Goal: Task Accomplishment & Management: Manage account settings

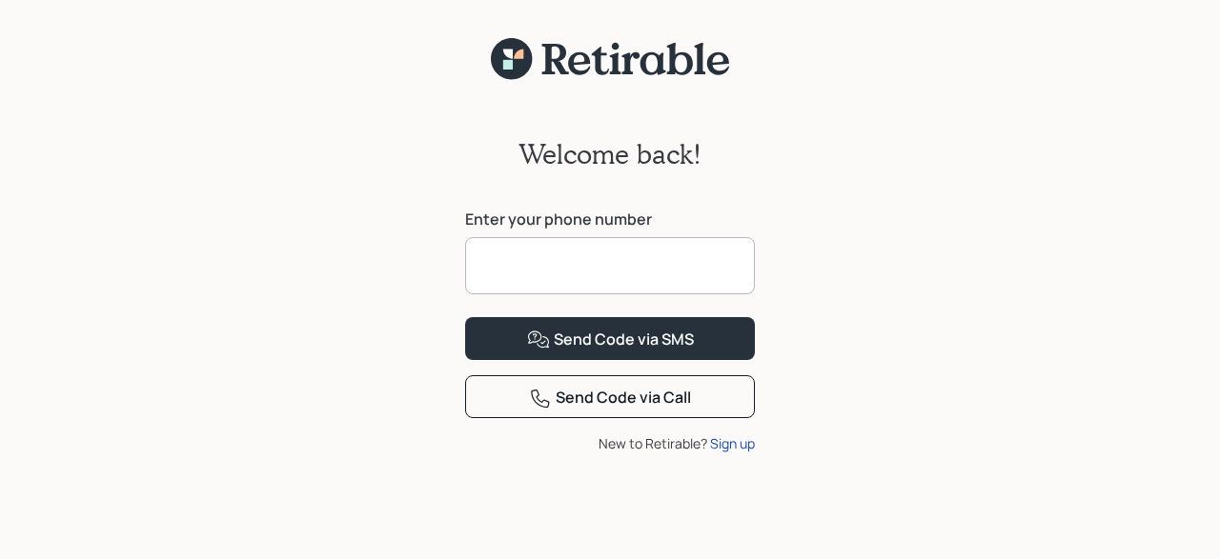
click at [531, 274] on input at bounding box center [610, 265] width 290 height 57
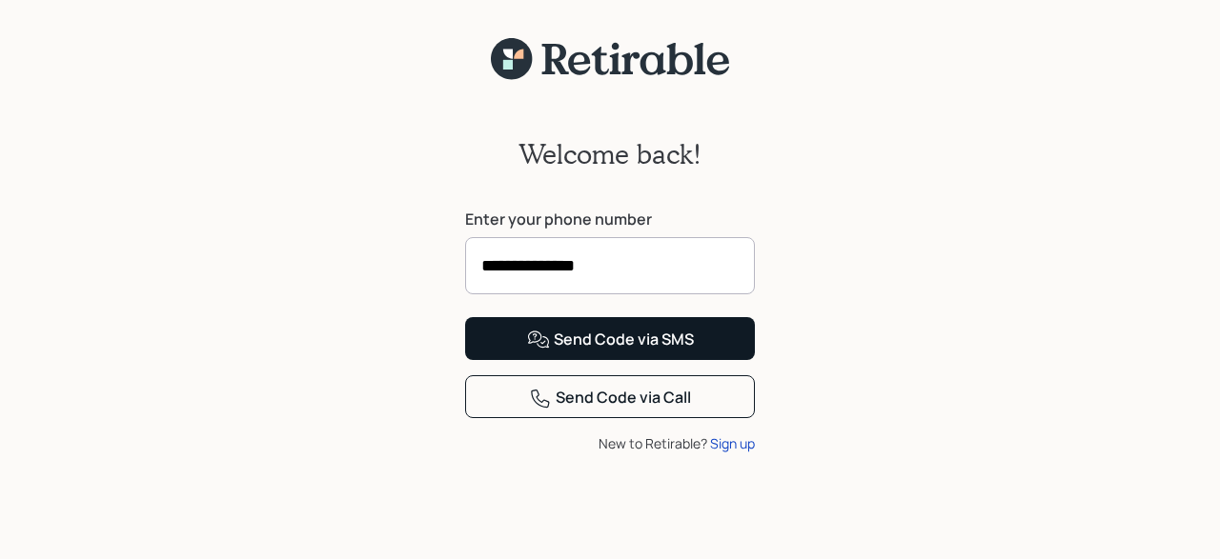
type input "**********"
click at [571, 352] on div "Send Code via SMS" at bounding box center [610, 340] width 167 height 23
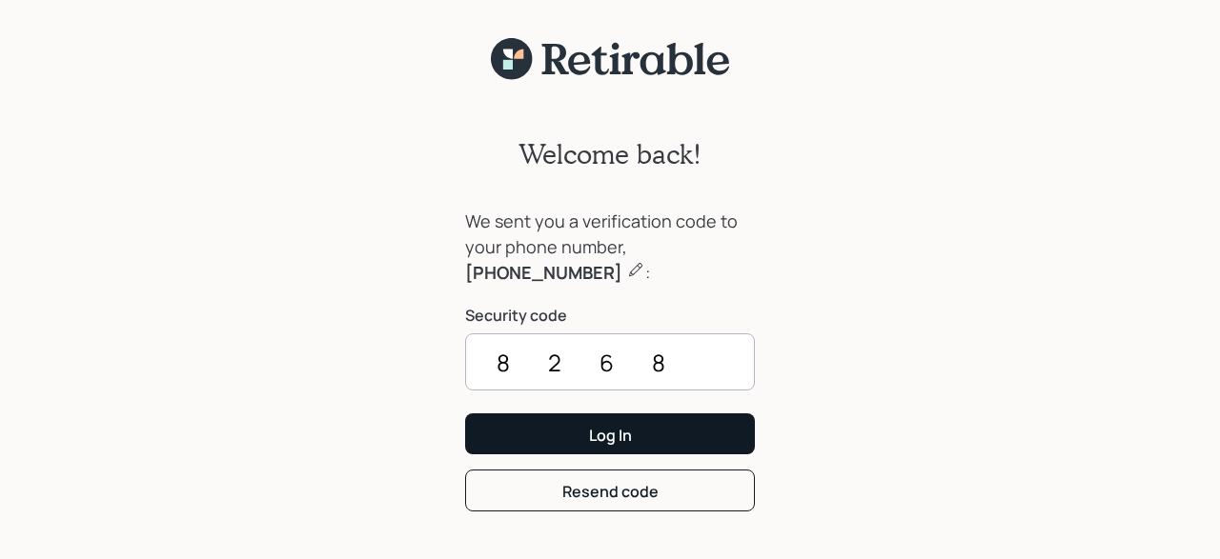
type input "8268"
click at [601, 426] on div "Log In" at bounding box center [610, 435] width 43 height 21
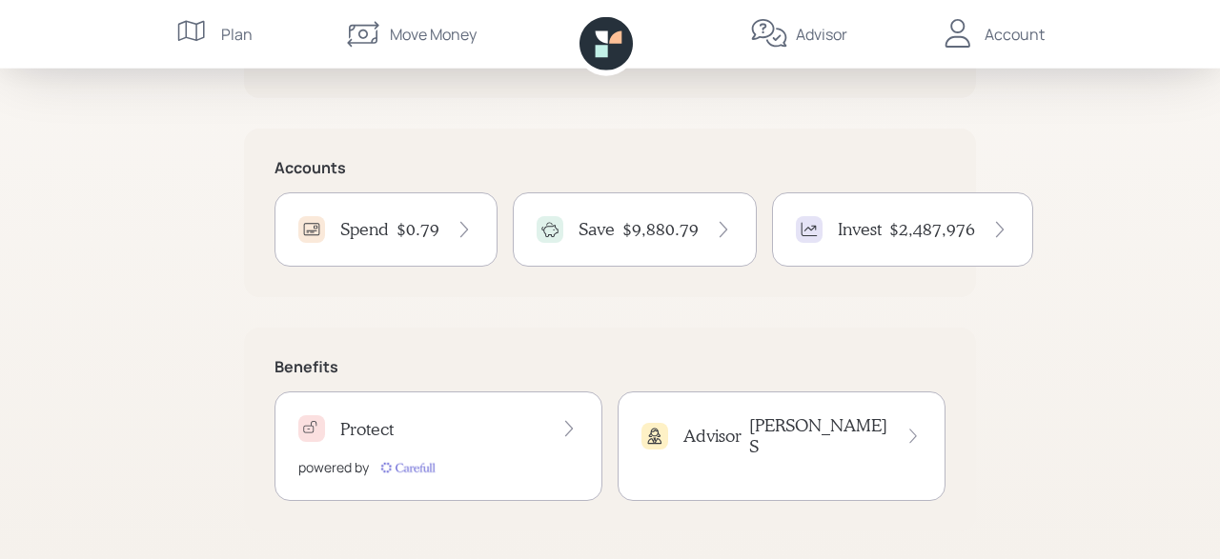
scroll to position [397, 0]
click at [377, 227] on h4 "Spend" at bounding box center [364, 228] width 49 height 21
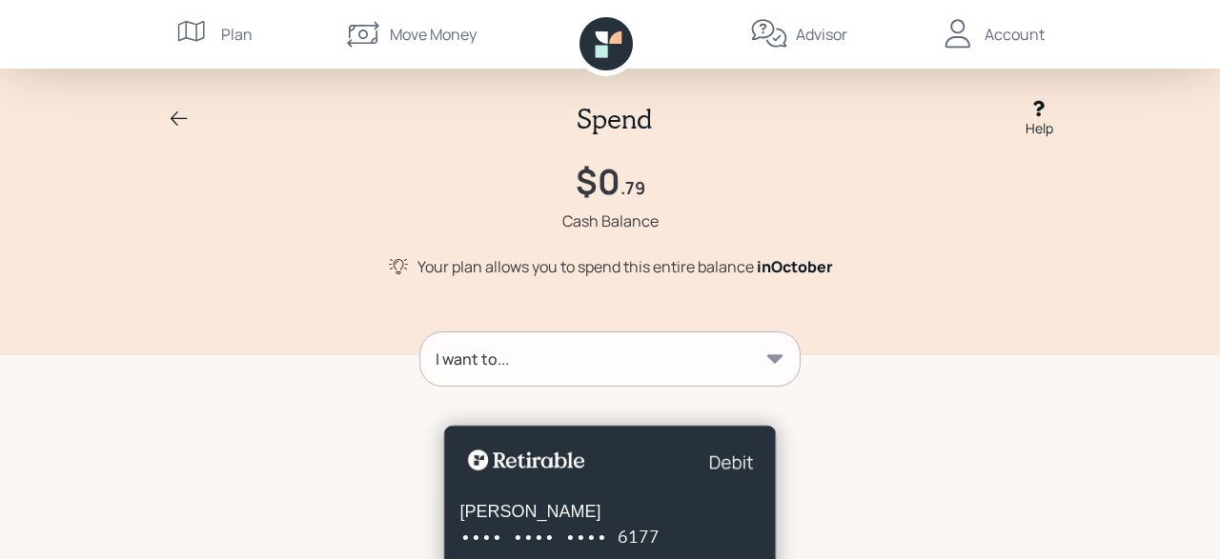
click at [778, 356] on icon at bounding box center [775, 359] width 16 height 9
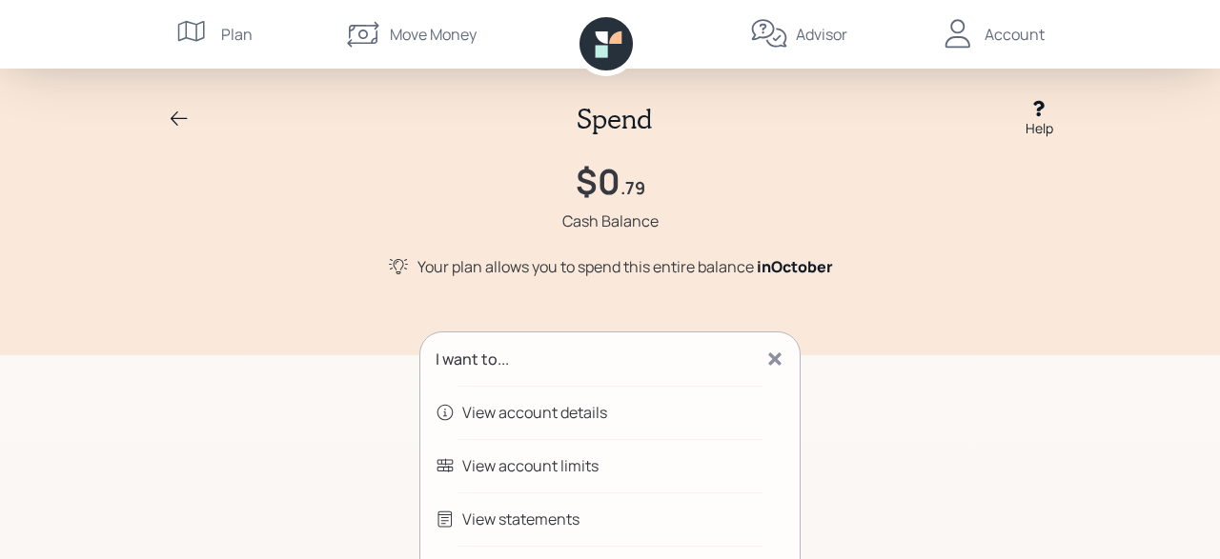
scroll to position [99, 0]
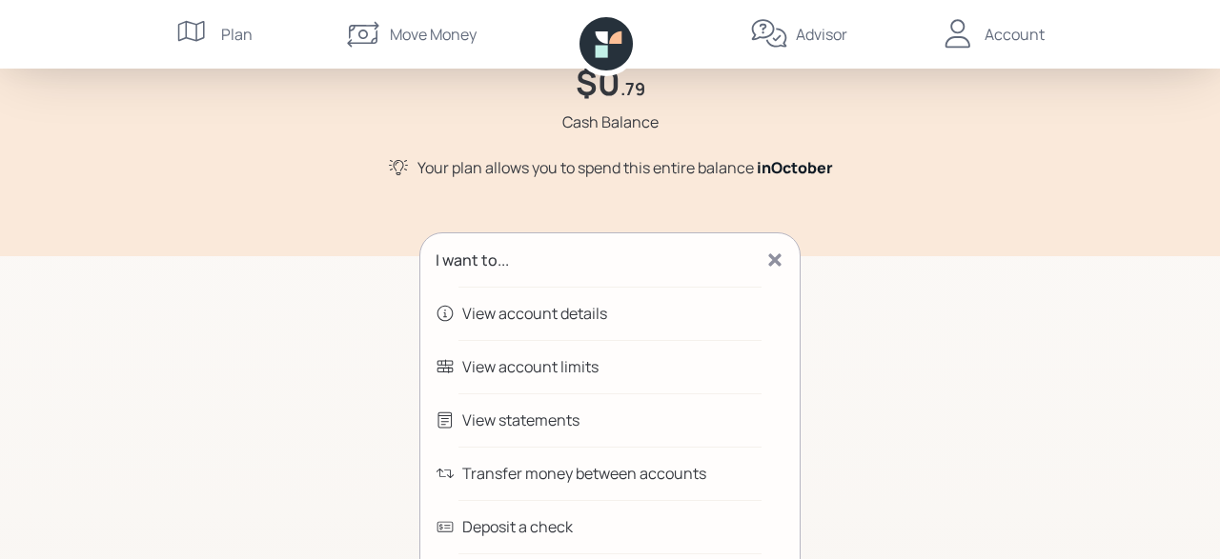
click at [494, 466] on div "Transfer money between accounts" at bounding box center [584, 473] width 244 height 23
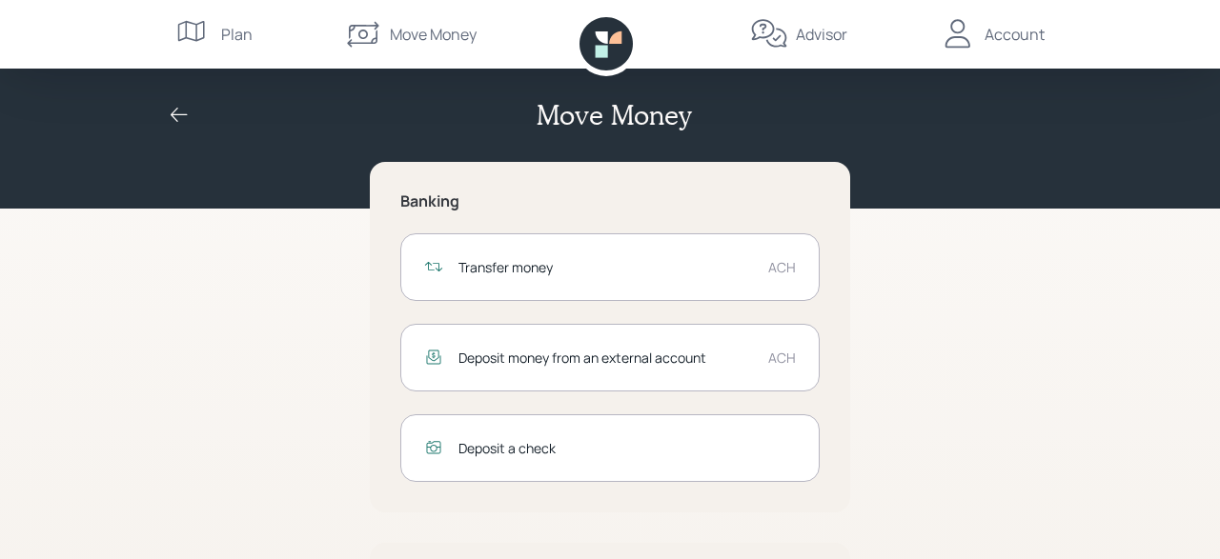
click at [498, 262] on div "Transfer money" at bounding box center [605, 267] width 294 height 20
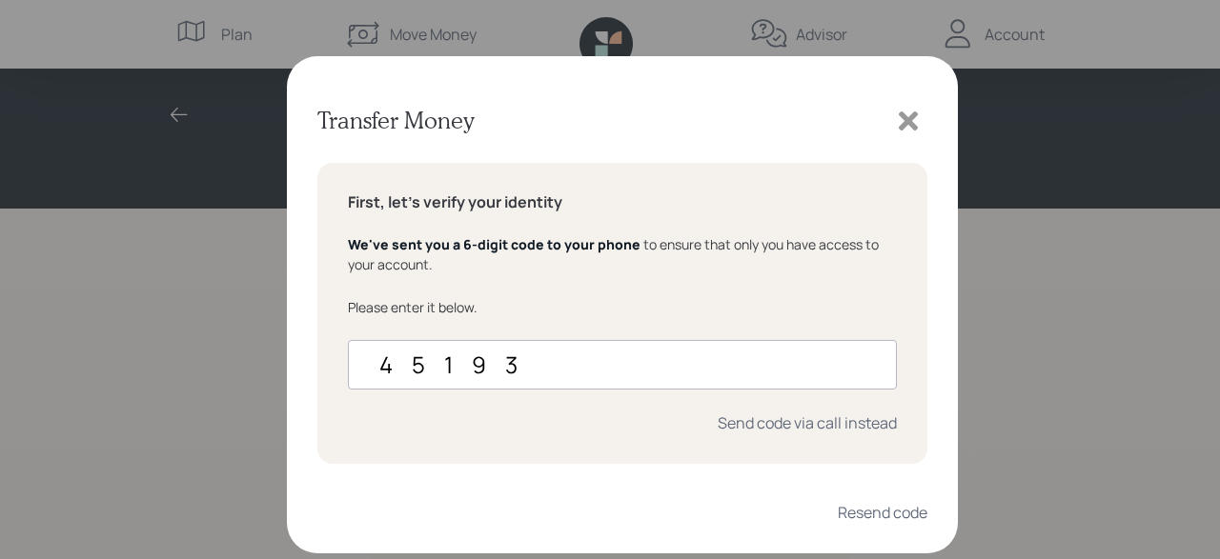
type input "451936"
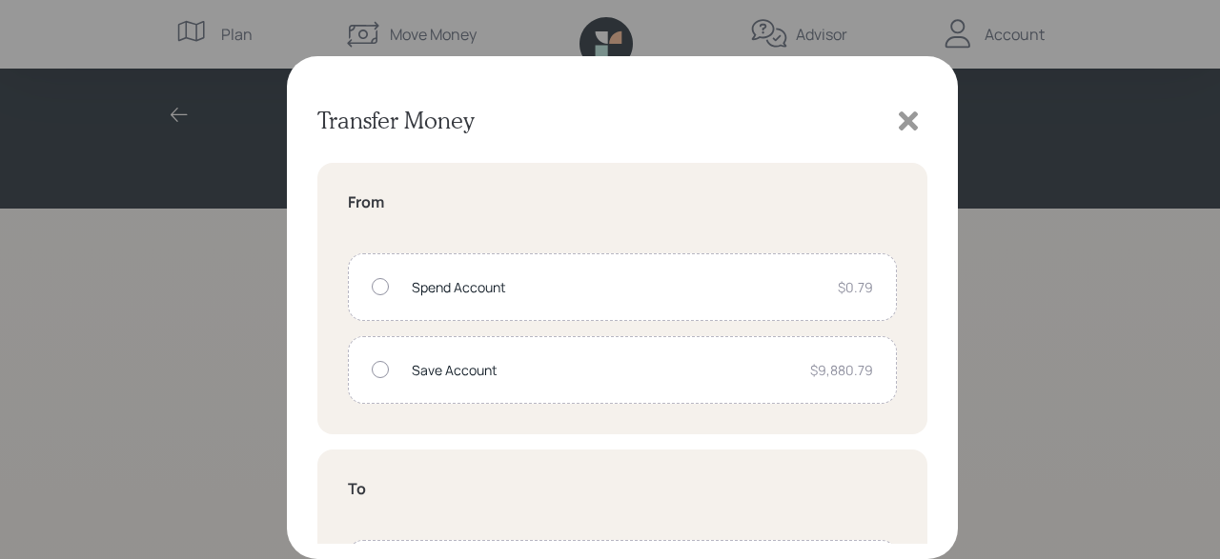
click at [382, 283] on div at bounding box center [380, 286] width 17 height 17
radio input "true"
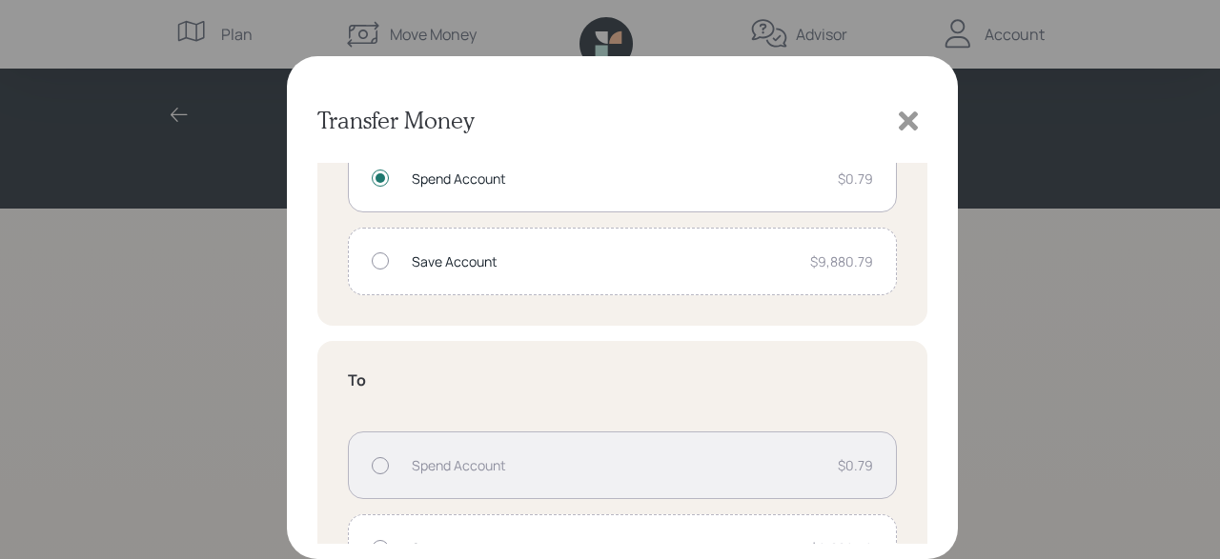
scroll to position [252, 0]
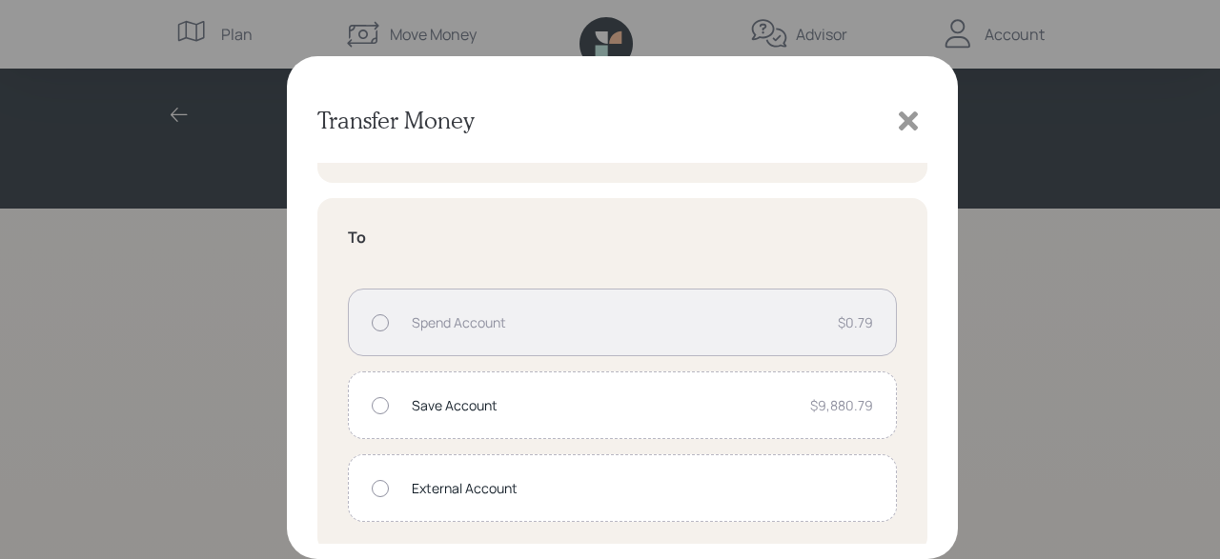
click at [382, 399] on div at bounding box center [380, 405] width 17 height 17
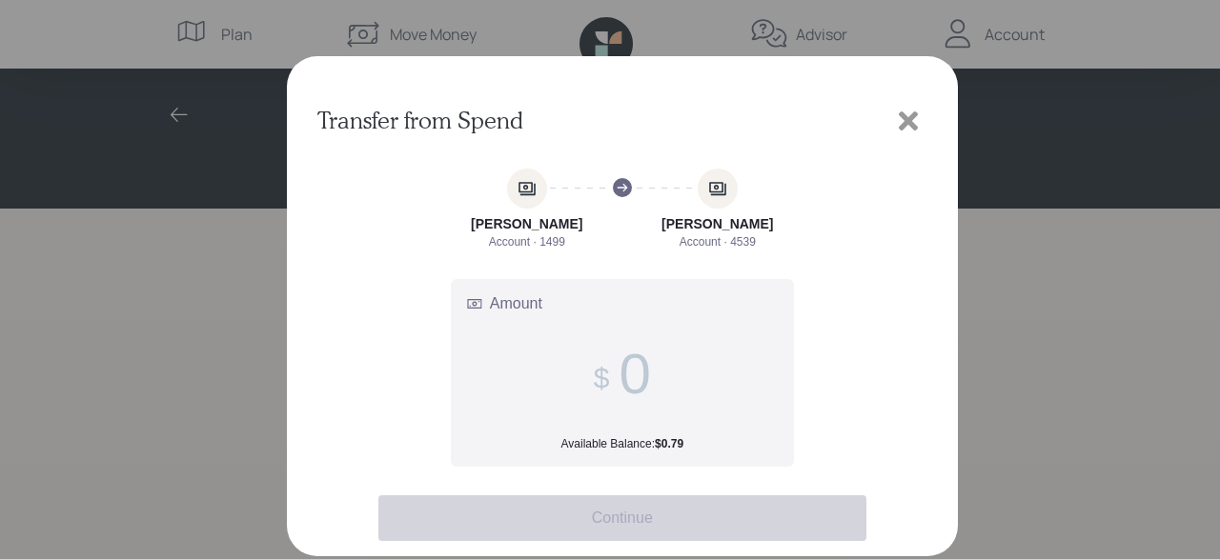
scroll to position [0, 0]
click at [632, 375] on input "Amount Available Balance: $0.79" at bounding box center [633, 374] width 31 height 66
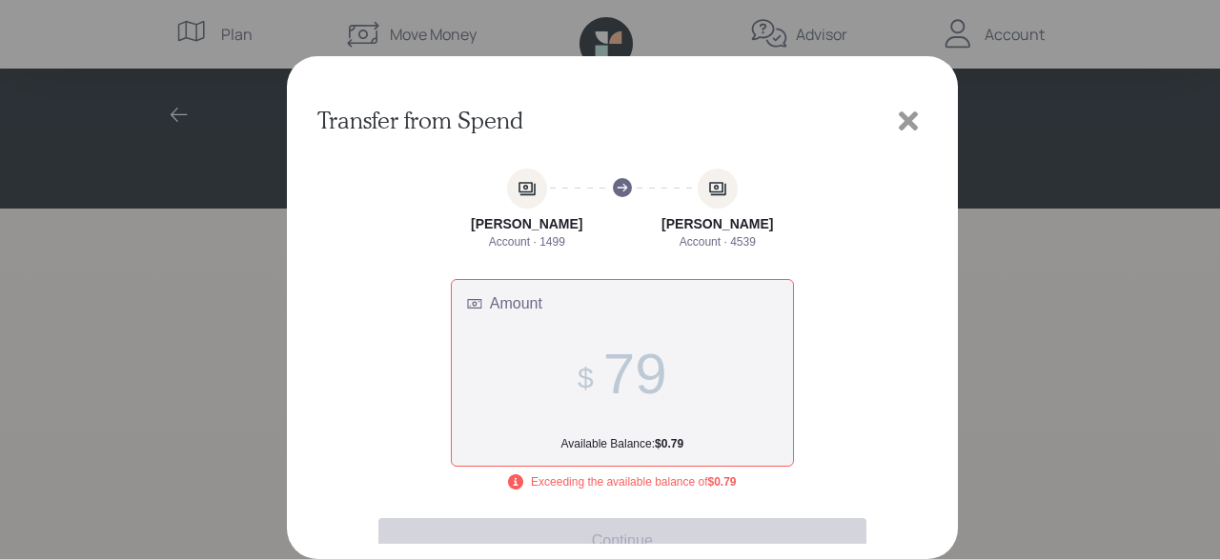
type input "7"
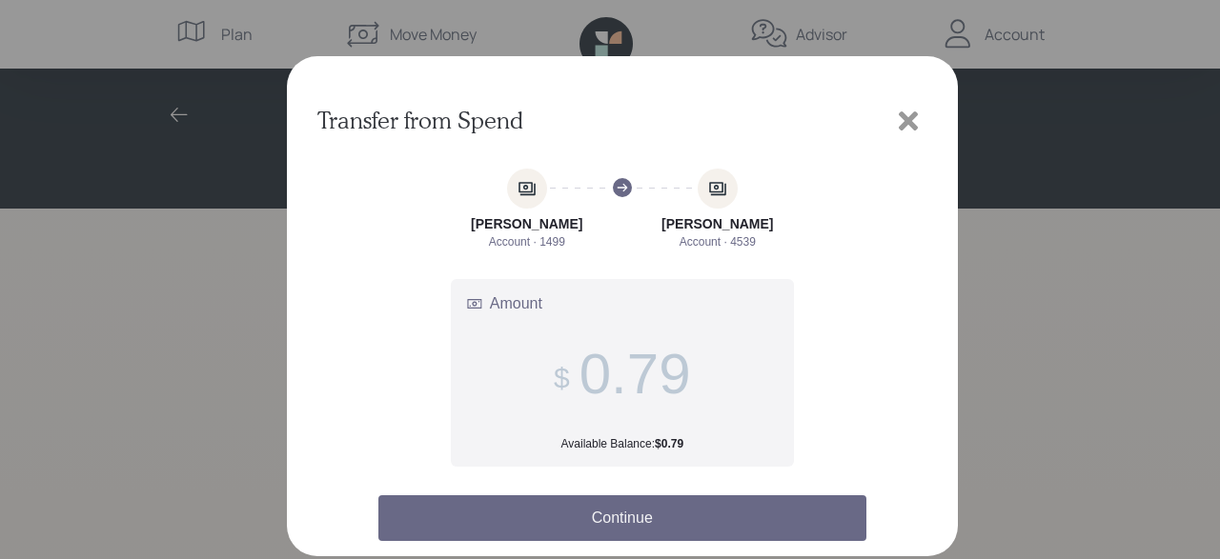
type input "0.79"
click at [616, 512] on button "Continue" at bounding box center [622, 519] width 488 height 46
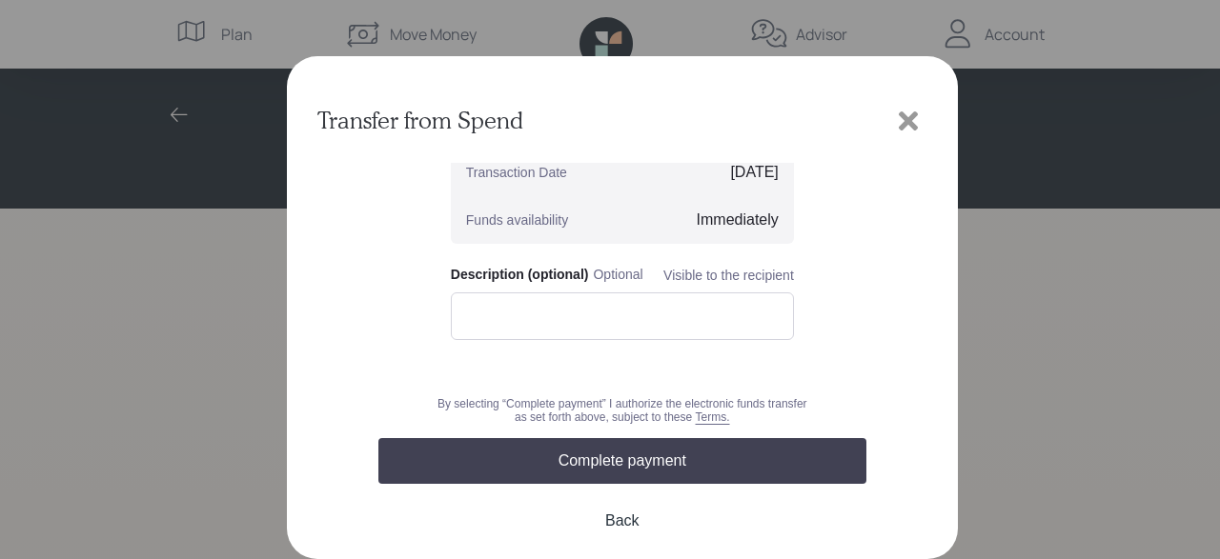
scroll to position [230, 0]
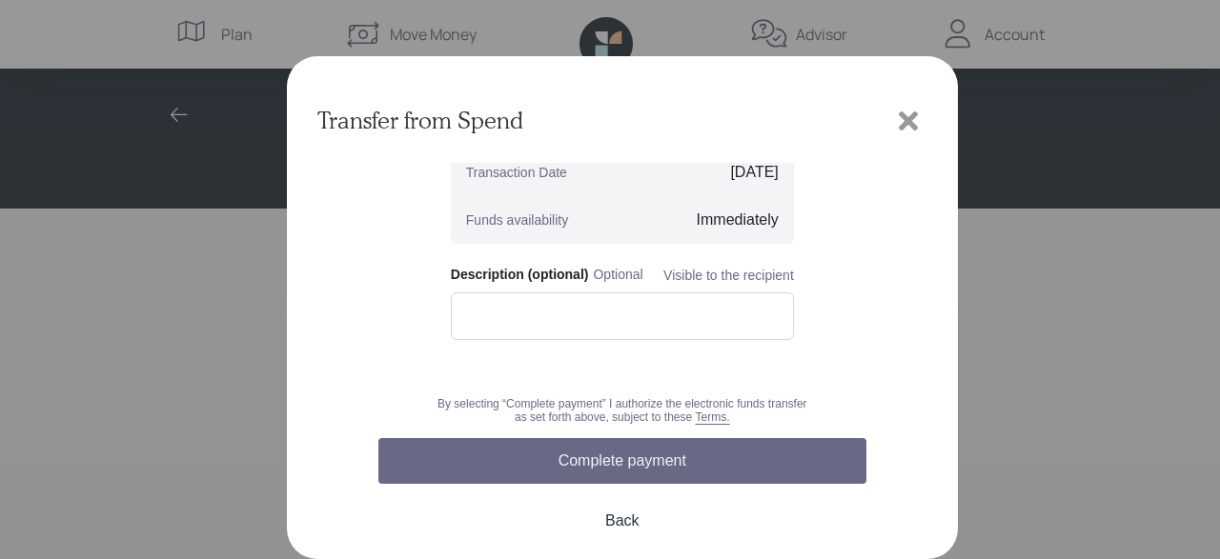
click at [610, 464] on button "Complete payment" at bounding box center [622, 461] width 488 height 46
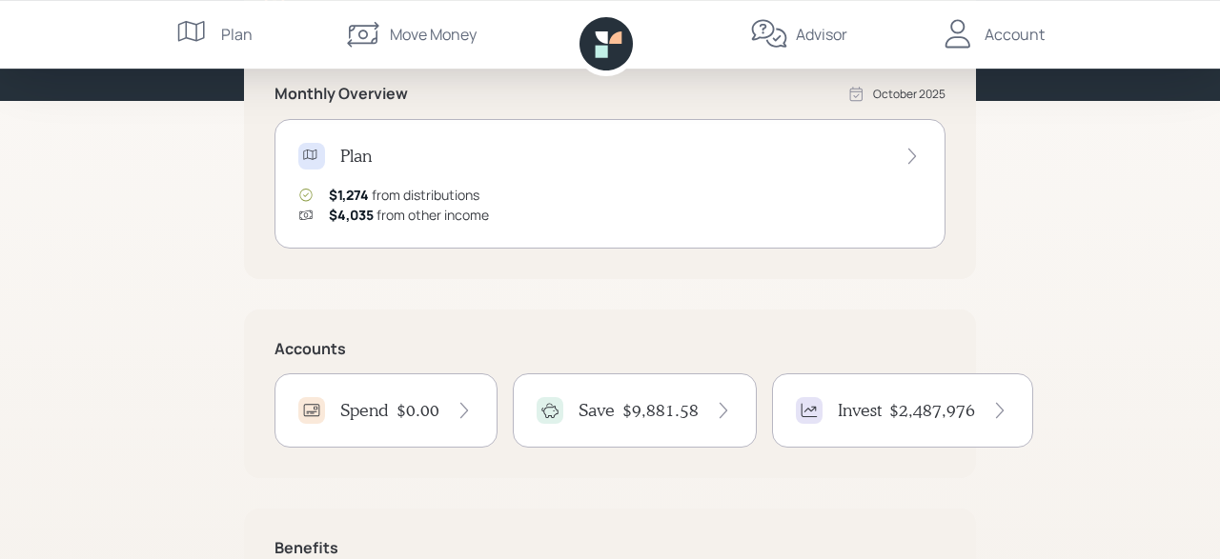
scroll to position [297, 0]
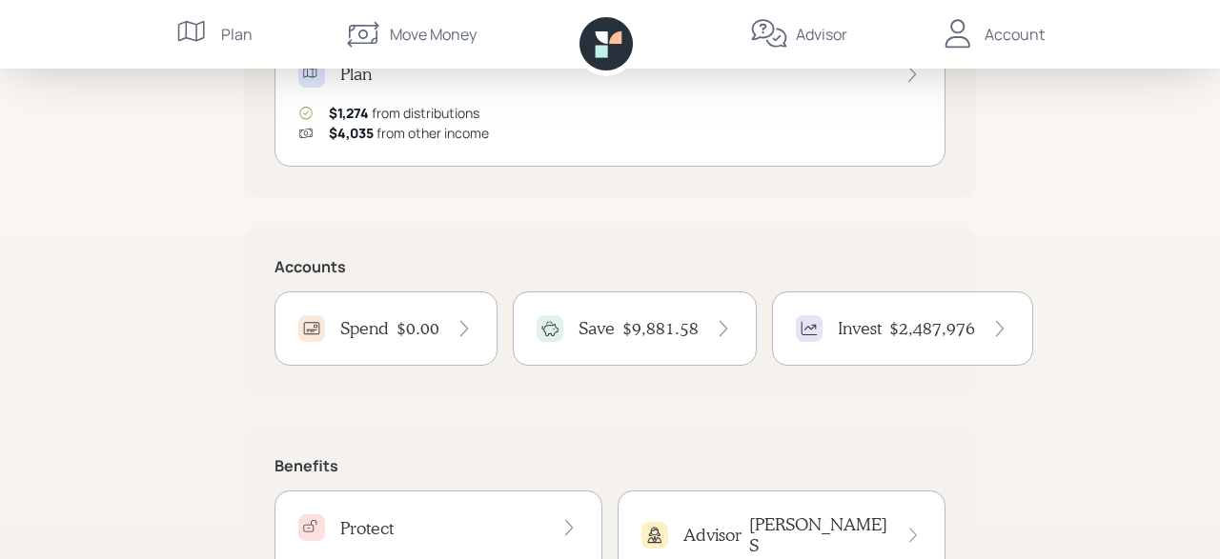
click at [613, 327] on div "Save $9,881.58" at bounding box center [635, 328] width 196 height 27
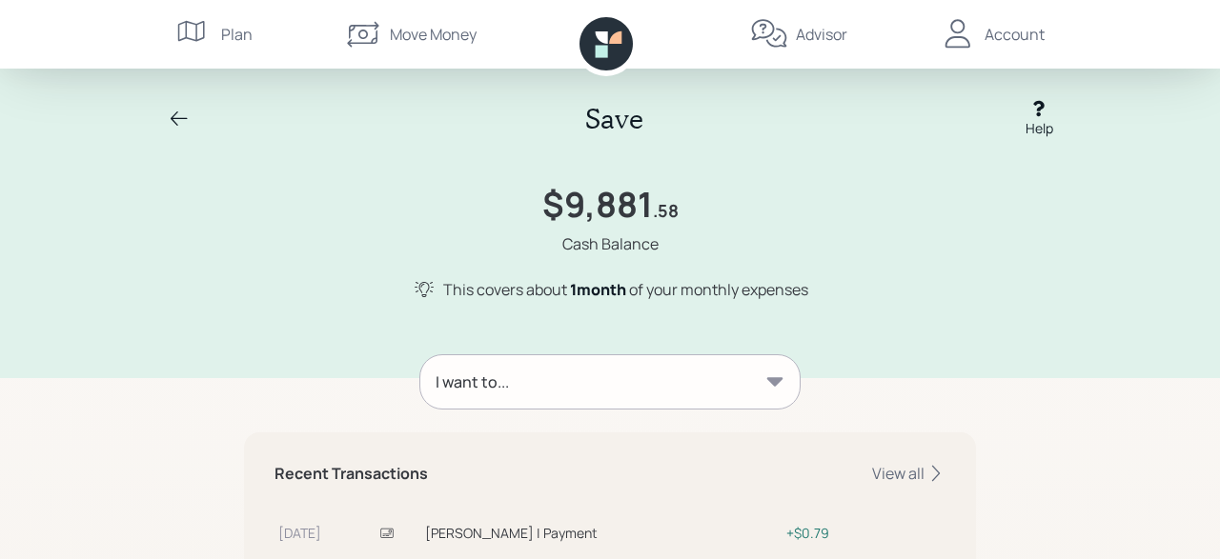
click at [174, 113] on icon at bounding box center [179, 118] width 17 height 14
